Goal: Book appointment/travel/reservation

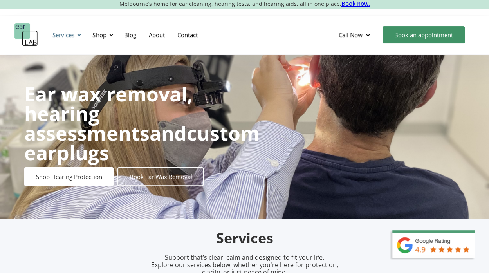
click at [80, 37] on div at bounding box center [78, 34] width 5 height 5
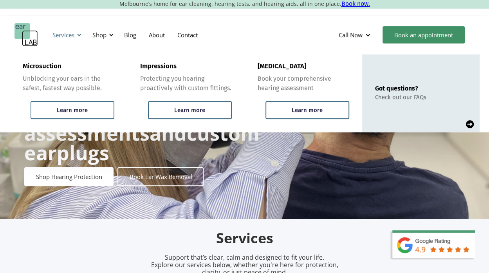
click at [80, 37] on div at bounding box center [78, 34] width 5 height 5
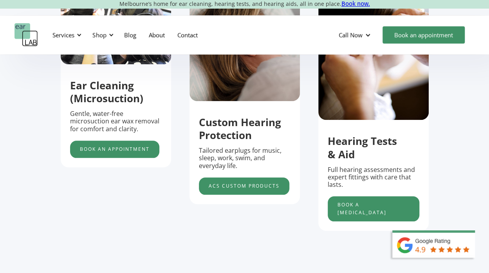
scroll to position [305, 0]
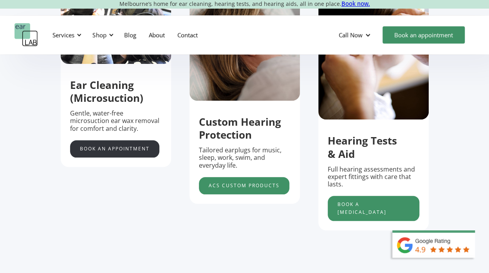
click at [122, 150] on link "Book an appointment" at bounding box center [114, 148] width 89 height 17
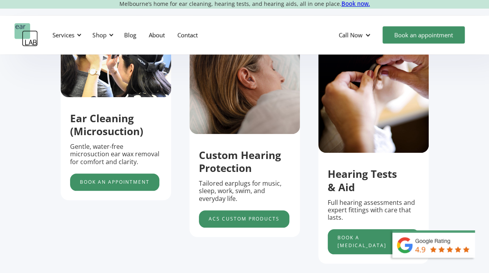
scroll to position [271, 0]
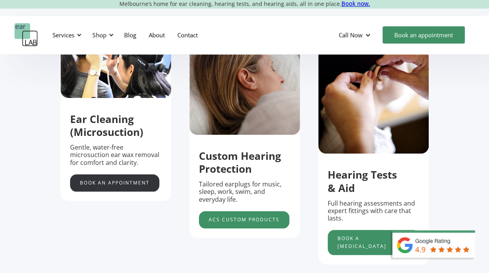
click at [97, 189] on link "Book an appointment" at bounding box center [114, 182] width 89 height 17
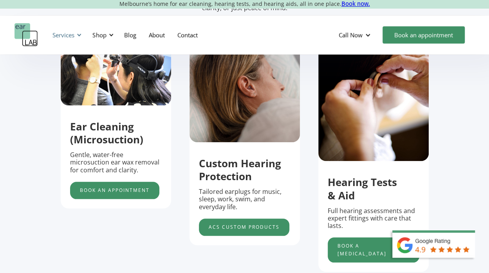
click at [66, 36] on div "Services" at bounding box center [63, 35] width 22 height 8
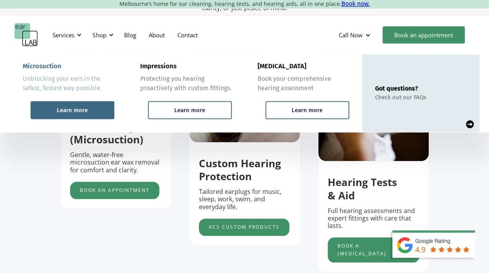
click at [84, 116] on div "Learn more" at bounding box center [73, 110] width 84 height 18
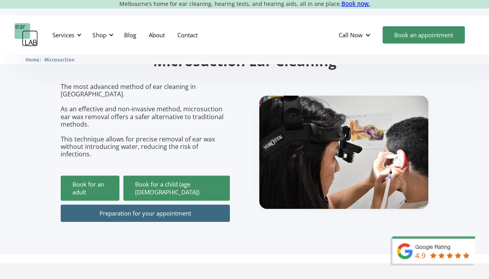
scroll to position [83, 0]
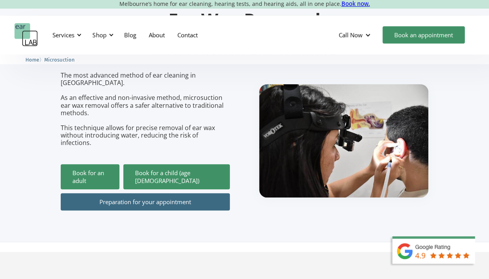
click at [174, 193] on link "Preparation for your appointment" at bounding box center [145, 201] width 169 height 17
